Goal: Book appointment/travel/reservation

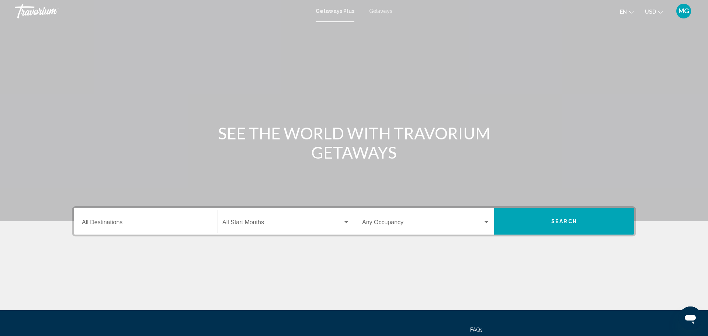
click at [85, 218] on div "Destination All Destinations" at bounding box center [146, 221] width 128 height 23
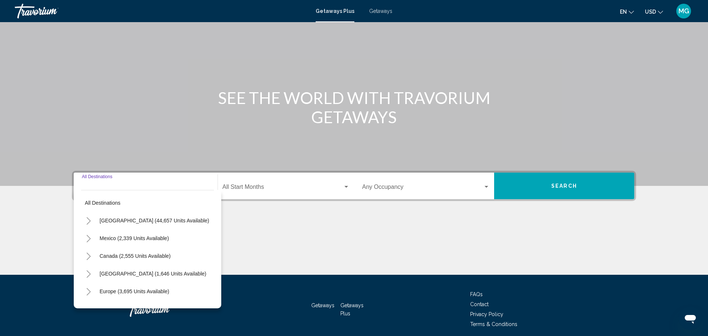
scroll to position [64, 0]
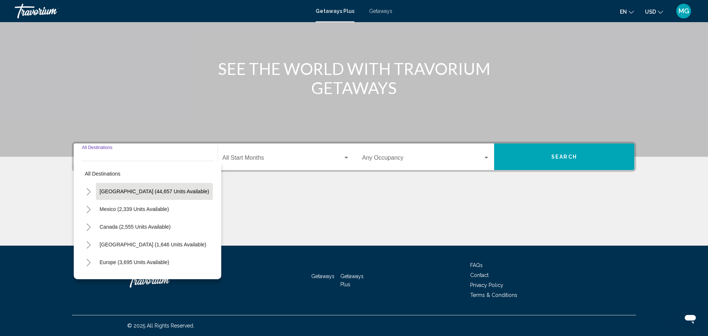
click at [112, 190] on span "[GEOGRAPHIC_DATA] (44,657 units available)" at bounding box center [154, 191] width 109 height 6
type input "**********"
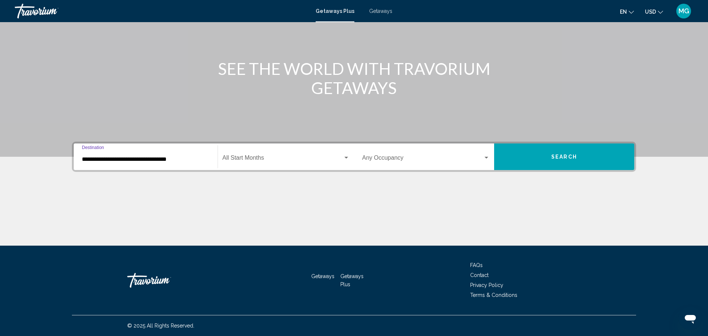
click at [347, 157] on div "Search widget" at bounding box center [346, 158] width 4 height 2
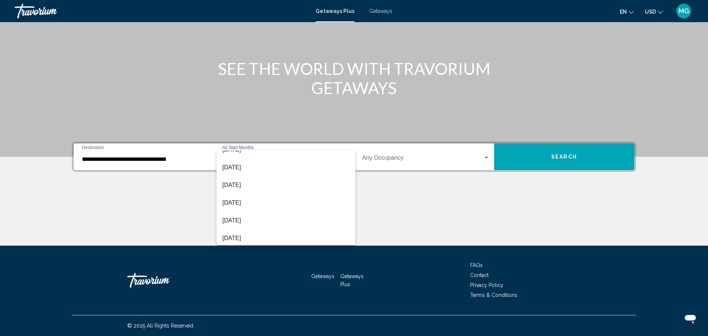
scroll to position [89, 0]
click at [254, 195] on span "[DATE]" at bounding box center [285, 194] width 127 height 18
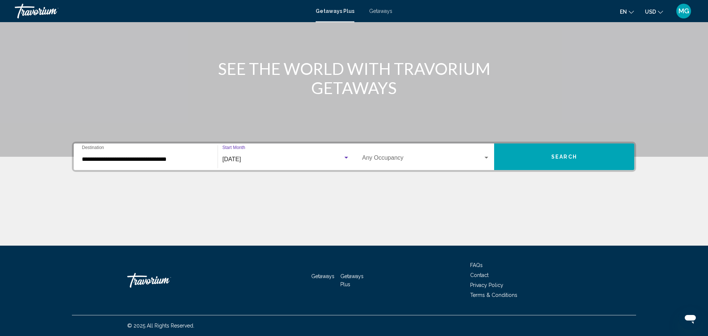
click at [485, 157] on div "Search widget" at bounding box center [486, 158] width 4 height 2
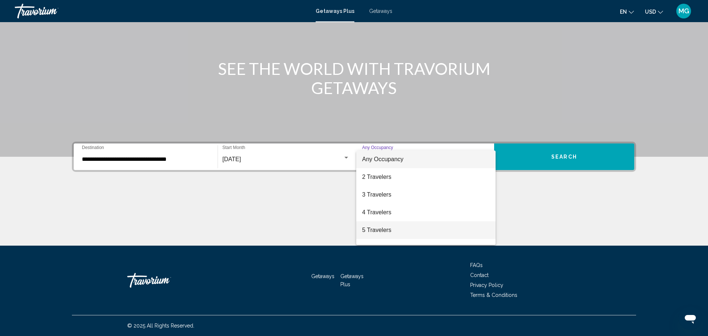
click at [390, 229] on span "5 Travelers" at bounding box center [426, 230] width 128 height 18
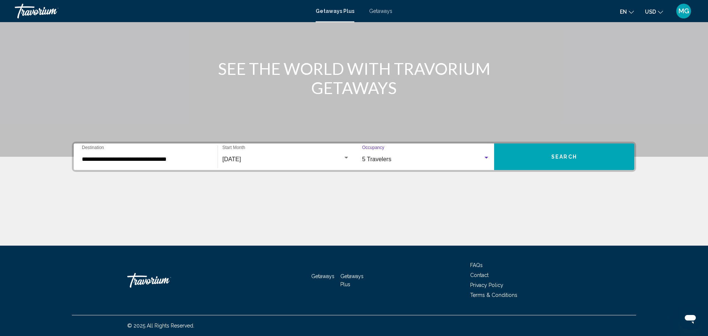
click at [568, 154] on span "Search" at bounding box center [564, 157] width 26 height 6
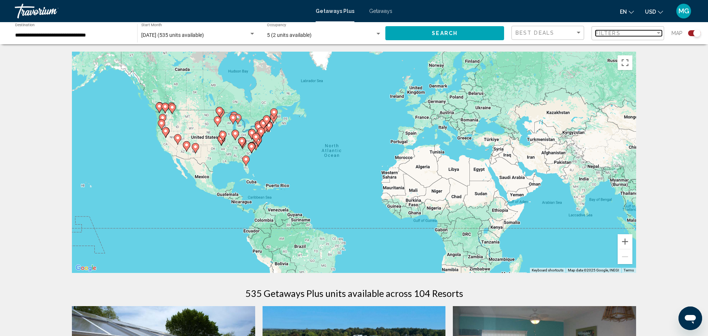
click at [658, 31] on div "Filter" at bounding box center [658, 33] width 7 height 6
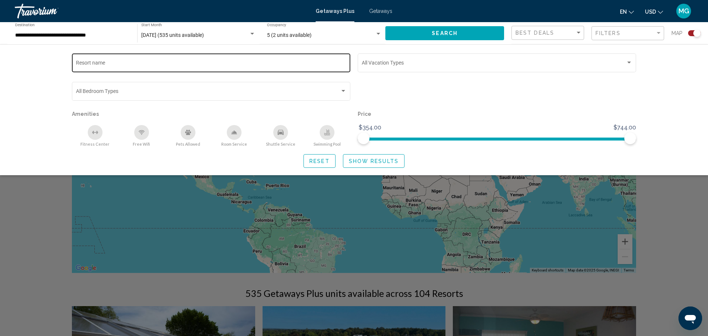
click at [215, 59] on div "Resort name" at bounding box center [211, 62] width 271 height 20
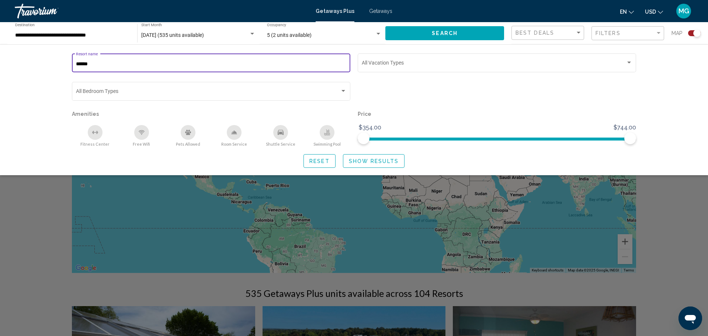
type input "*******"
type input "**********"
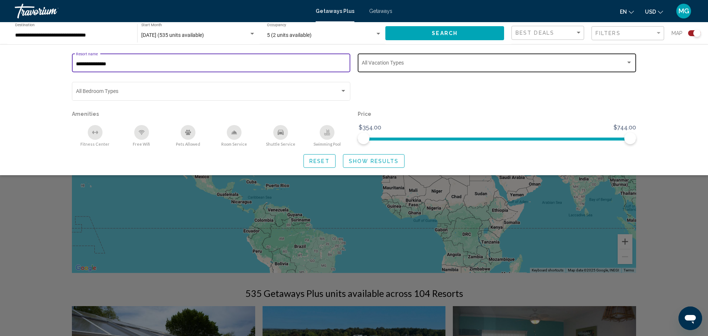
click at [629, 61] on div "Search widget" at bounding box center [628, 63] width 7 height 6
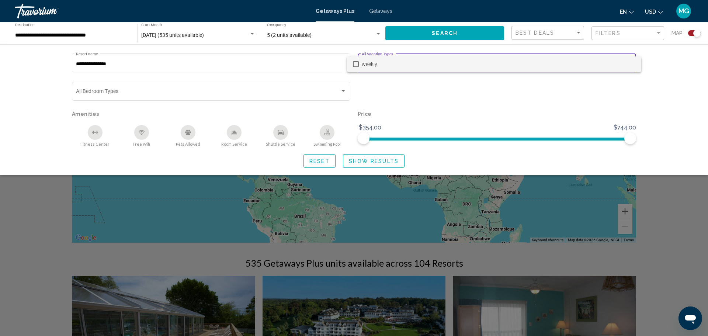
scroll to position [31, 0]
click at [343, 91] on div at bounding box center [354, 168] width 708 height 336
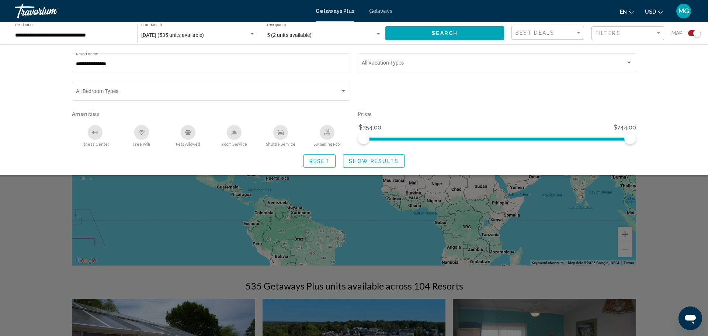
scroll to position [0, 0]
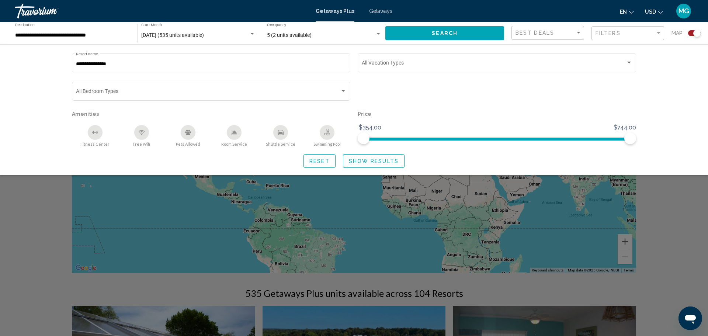
click at [325, 158] on span "Reset" at bounding box center [319, 161] width 20 height 6
